Goal: Browse casually

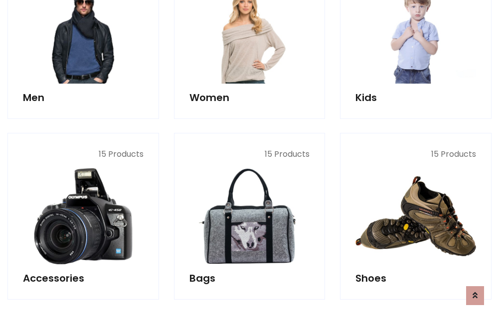
scroll to position [333, 0]
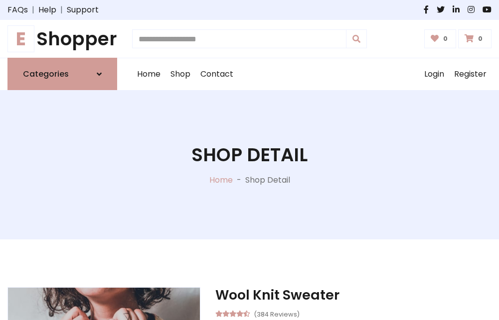
click at [62, 39] on h1 "E Shopper" at bounding box center [62, 39] width 110 height 22
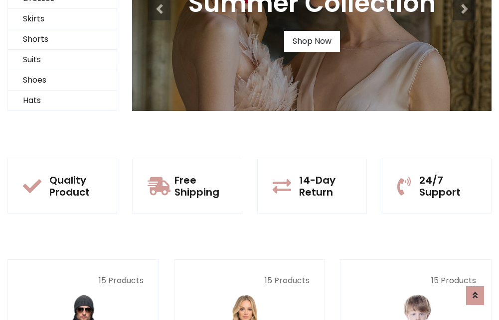
scroll to position [96, 0]
